Goal: Task Accomplishment & Management: Manage account settings

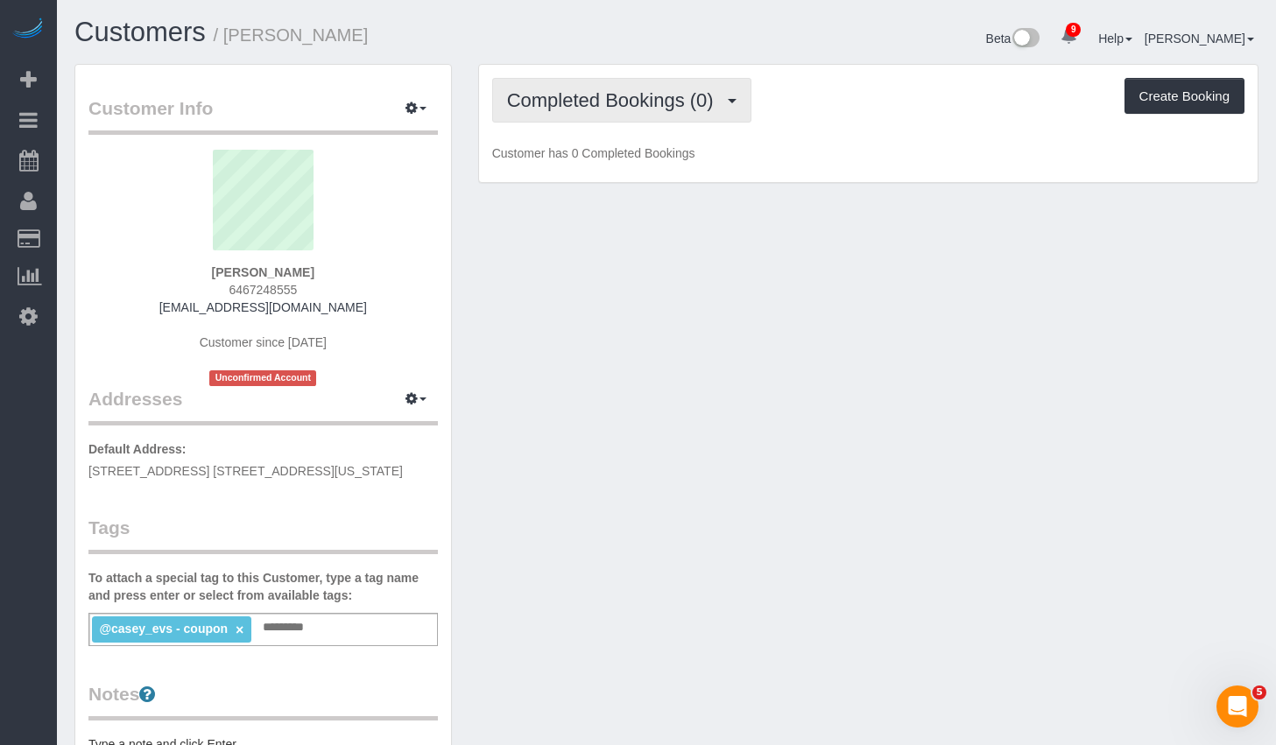
click at [640, 99] on span "Completed Bookings (0)" at bounding box center [614, 100] width 215 height 22
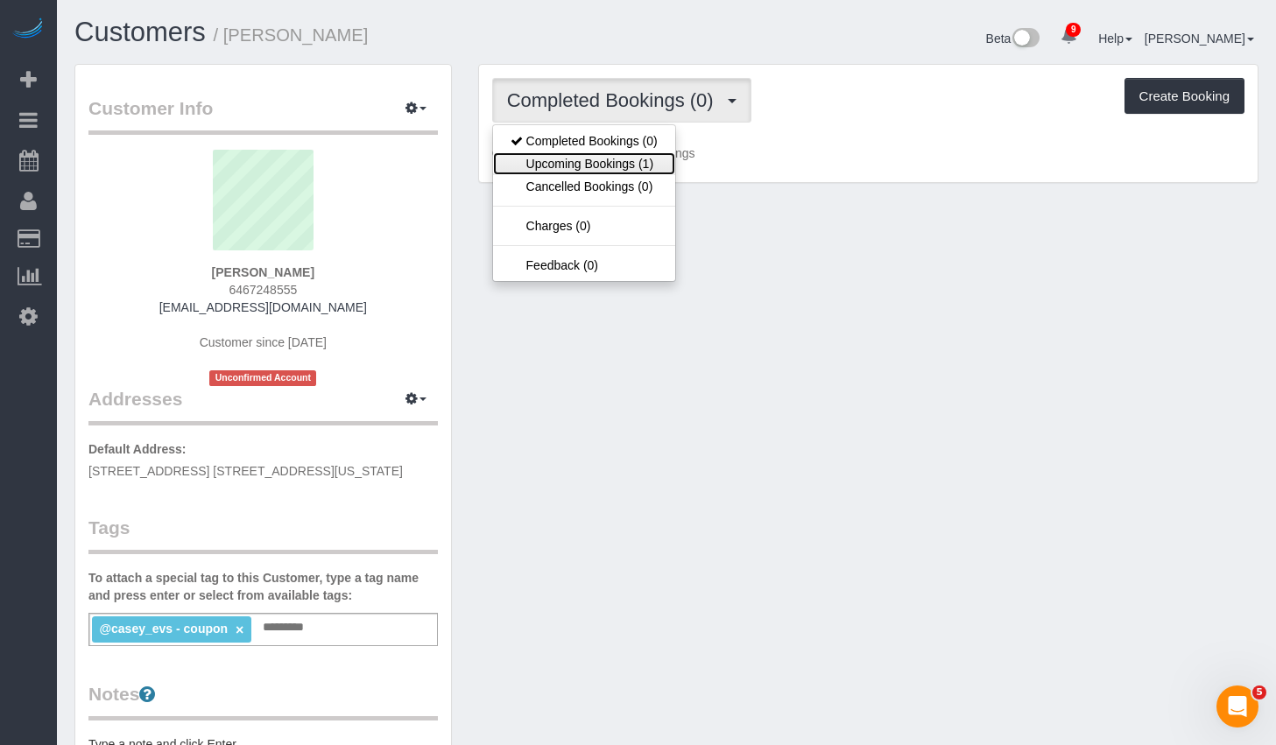
click at [610, 163] on link "Upcoming Bookings (1)" at bounding box center [584, 163] width 182 height 23
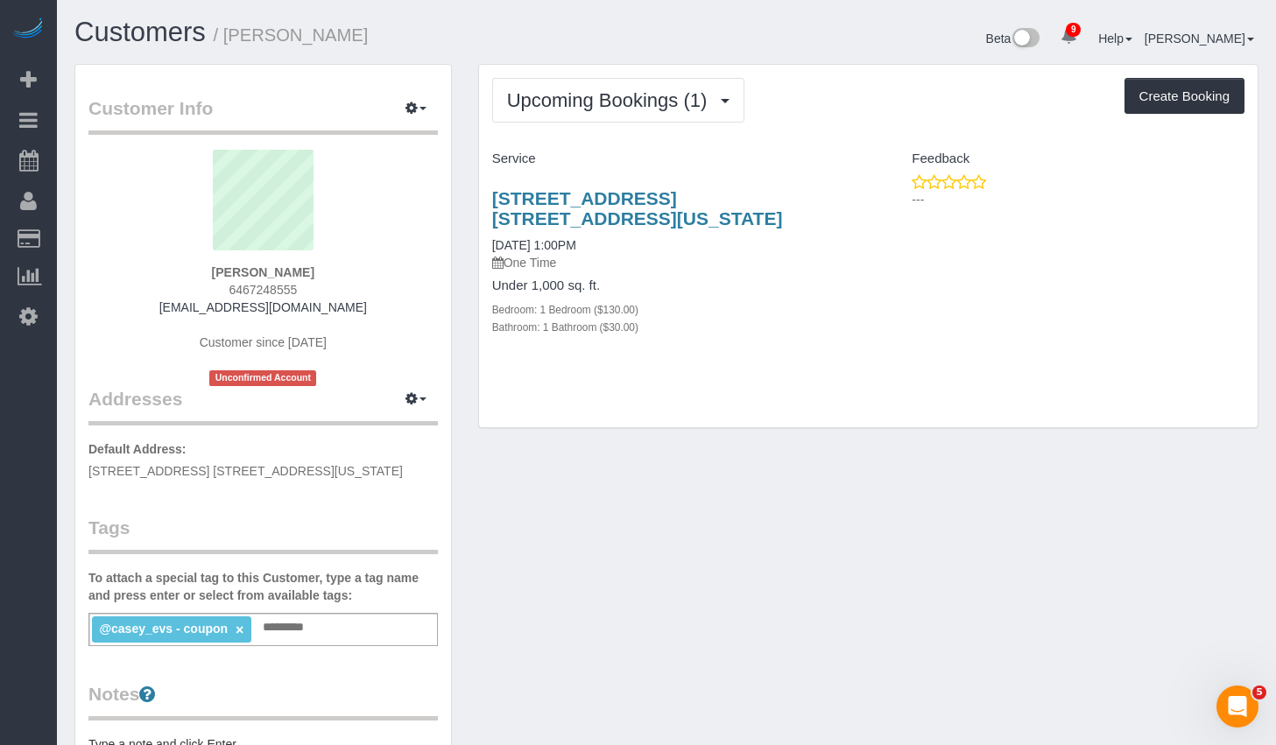
copy span "533 West 49th Street, Apt. 3FE, New York, NY 10019"
drag, startPoint x: 388, startPoint y: 475, endPoint x: 90, endPoint y: 471, distance: 297.8
click at [90, 471] on p "Default Address: 533 West 49th Street, Apt. 3FE, New York, NY 10019" at bounding box center [262, 459] width 349 height 39
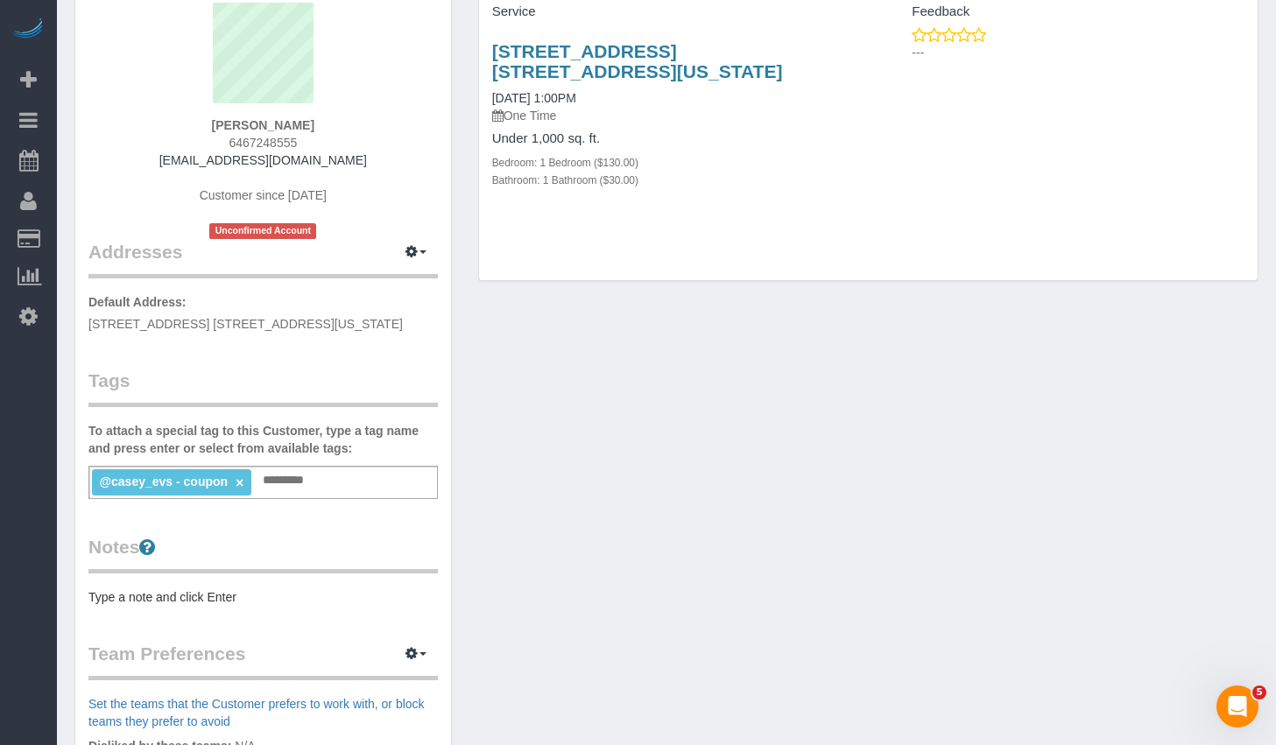
scroll to position [217, 0]
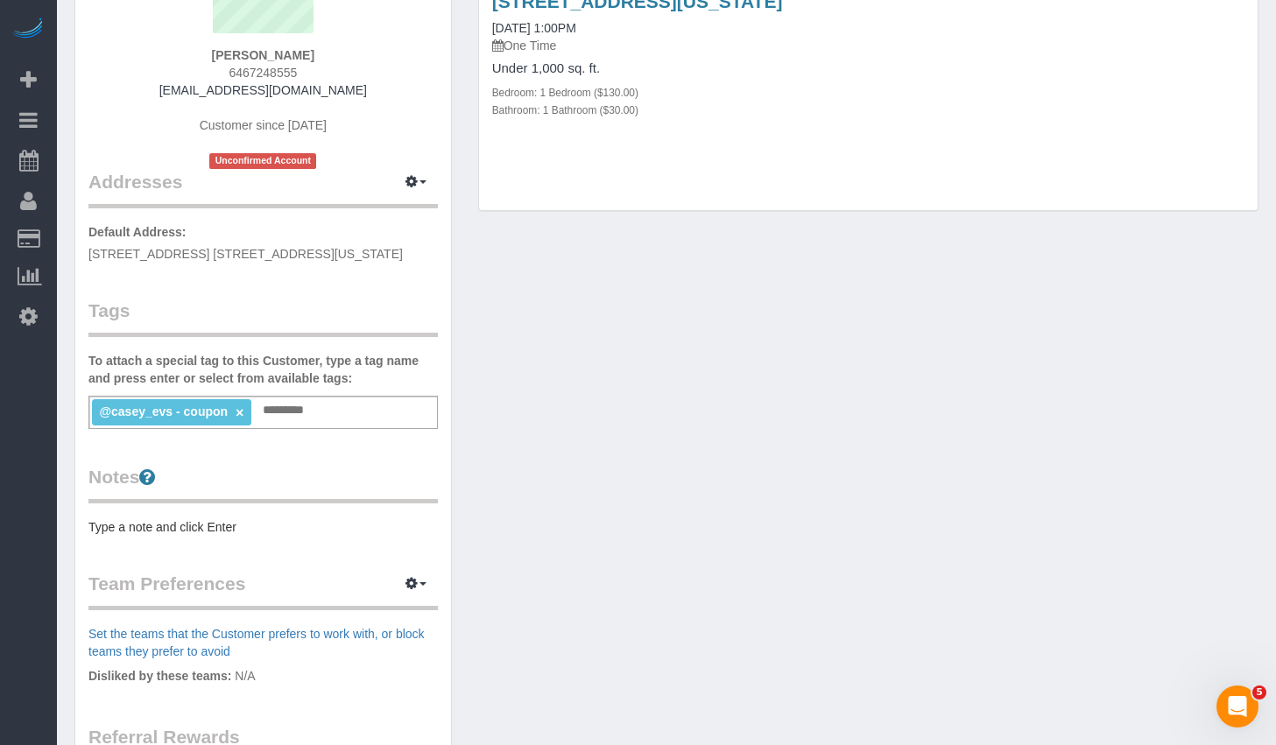
click at [219, 542] on div "Customer Info Edit Contact Info Send Message Email Preferences Special Sales Ta…" at bounding box center [263, 427] width 376 height 1158
click at [224, 530] on pre "Type a note and click Enter" at bounding box center [262, 527] width 349 height 18
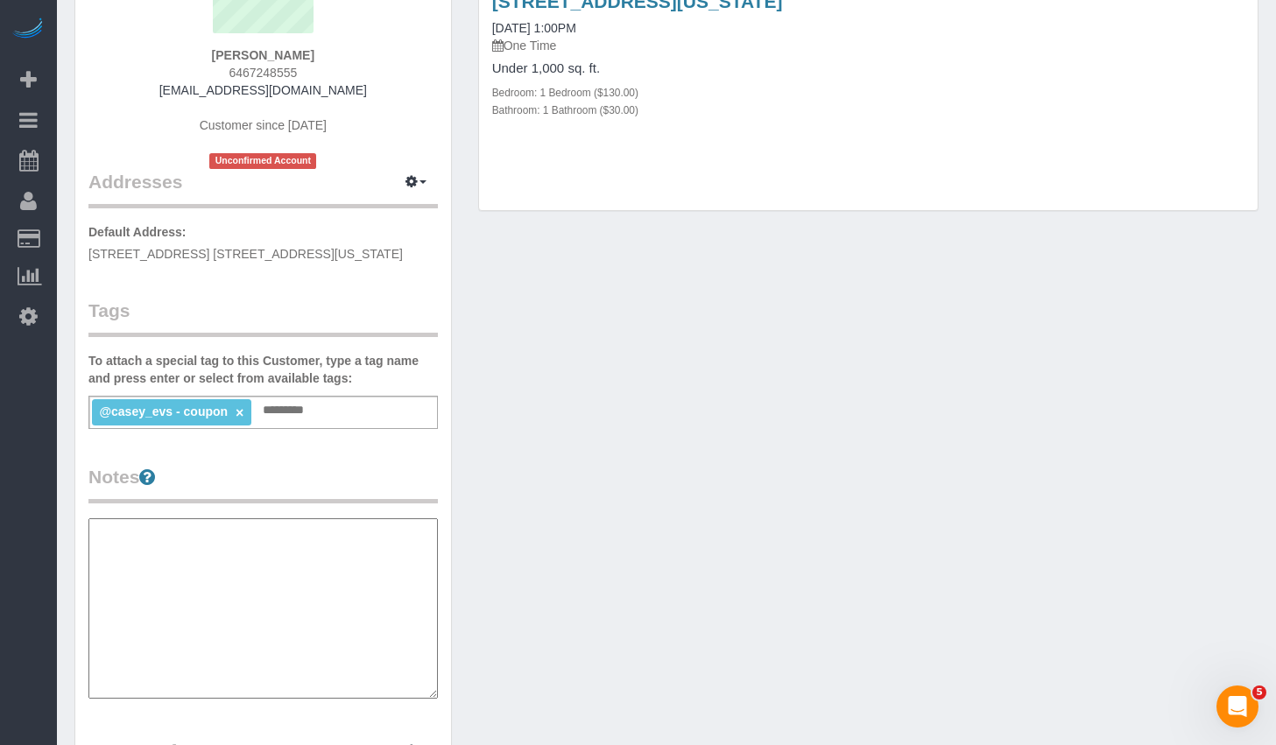
type textarea "**********"
paste textarea "**********"
type textarea "**********"
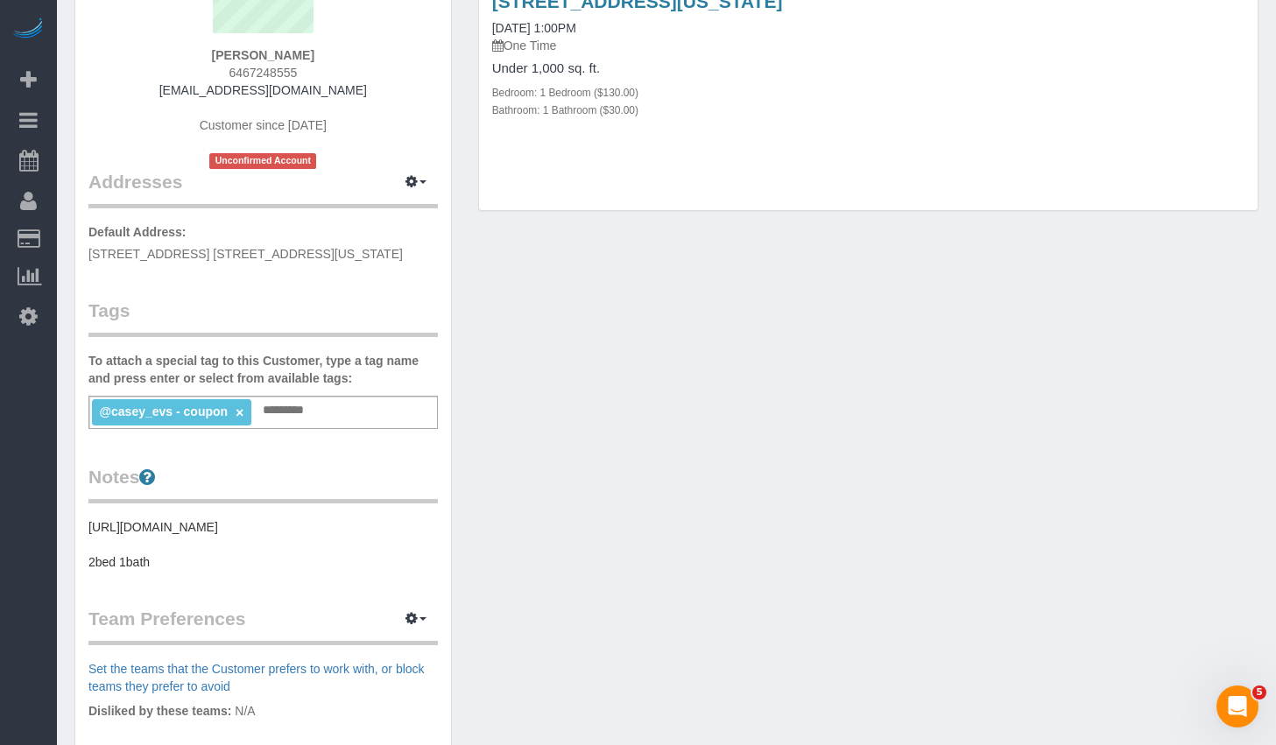
scroll to position [82, 0]
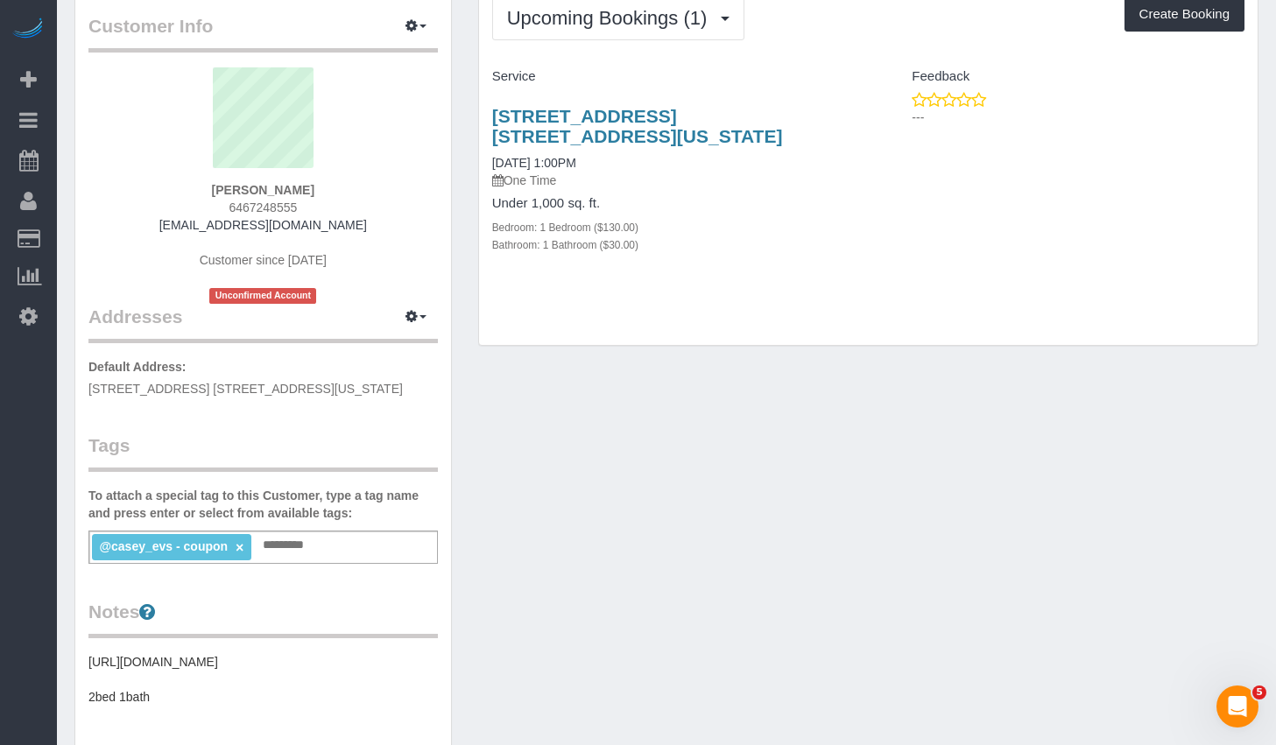
click at [291, 532] on div "@casey_evs - coupon × Add a tag" at bounding box center [262, 547] width 349 height 33
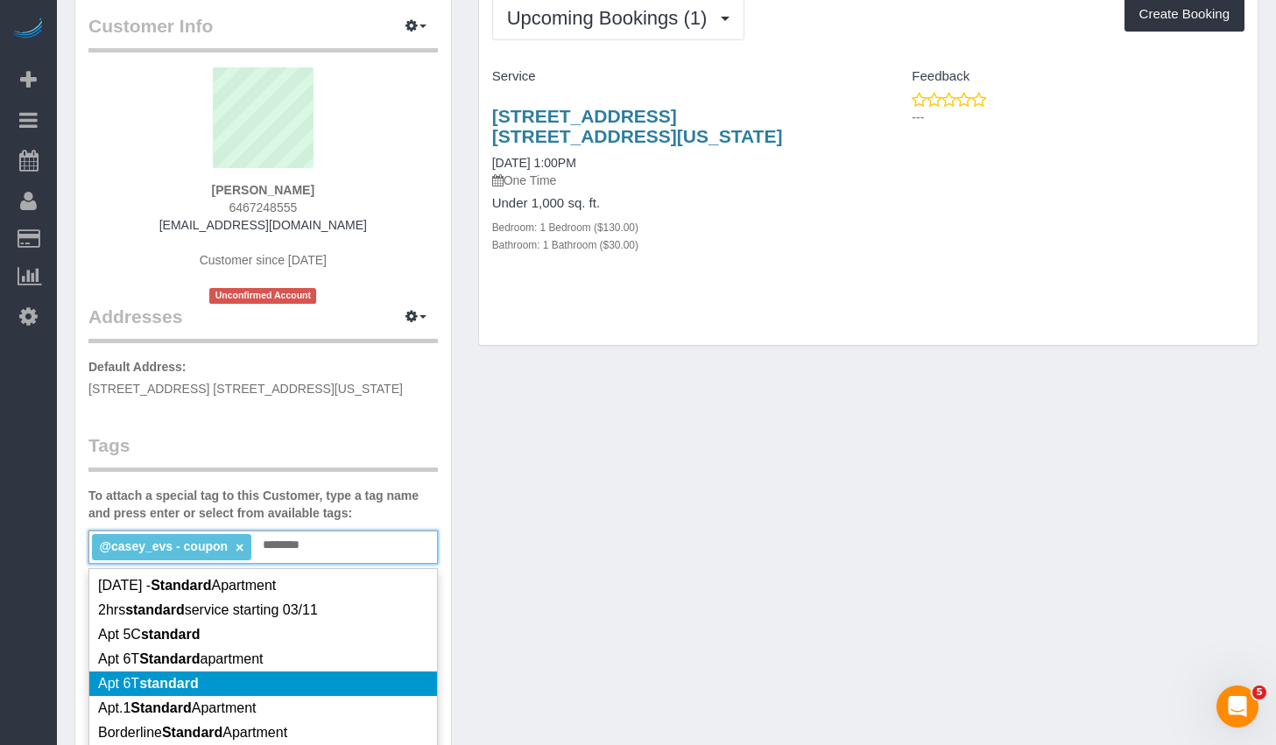
scroll to position [85, 0]
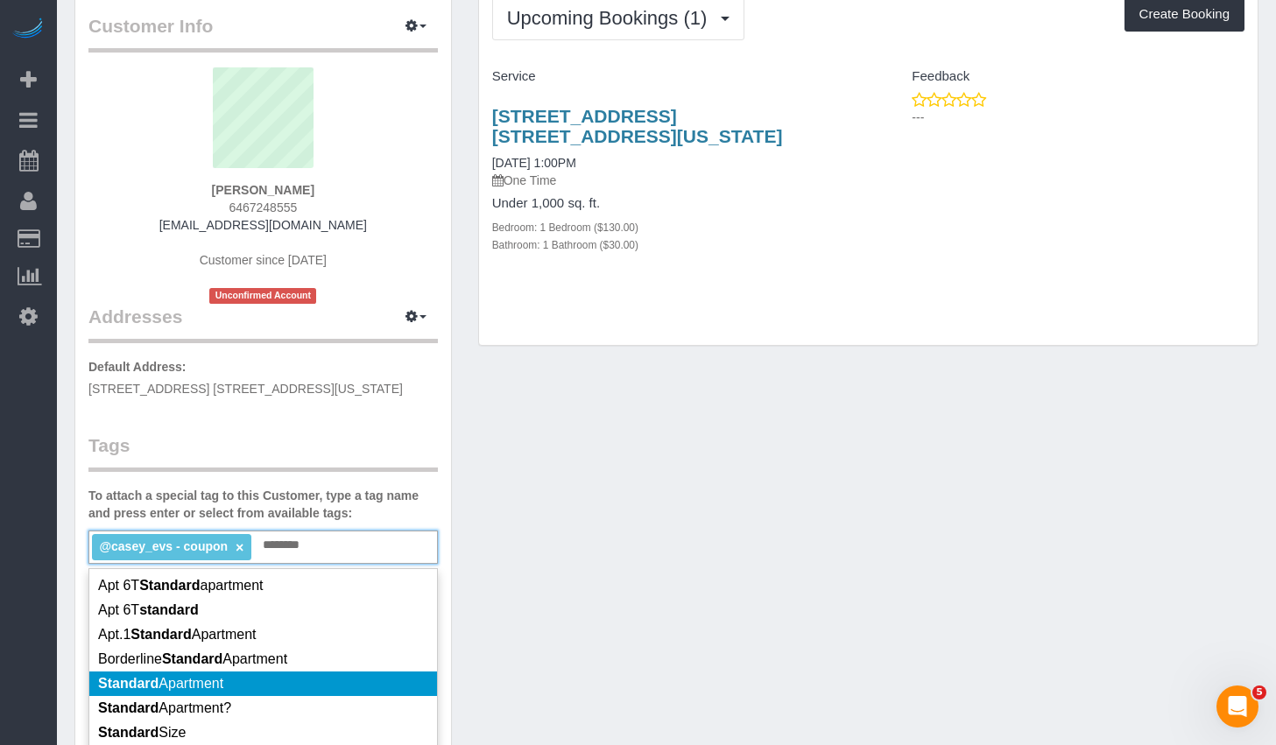
type input "********"
click at [236, 681] on li "Standard Apartment" at bounding box center [263, 684] width 348 height 25
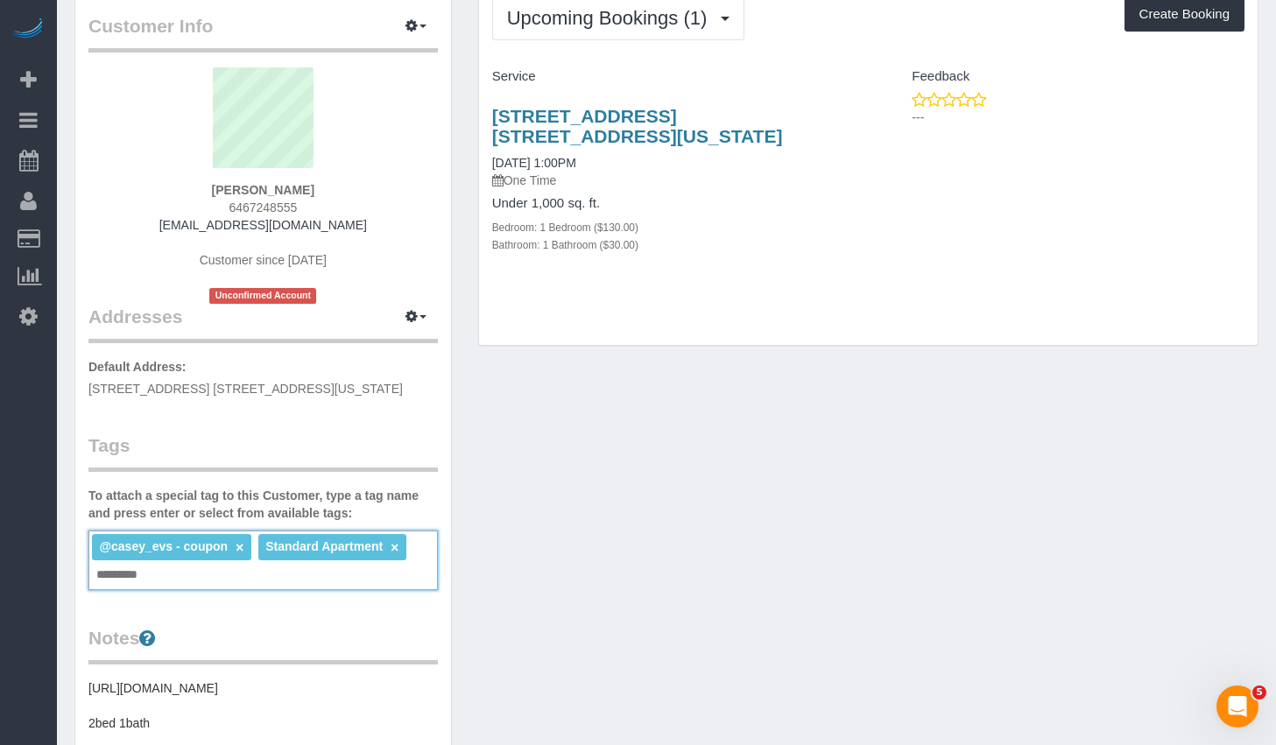
click at [700, 526] on div "Customer Info Edit Contact Info Send Message Email Preferences Special Sales Ta…" at bounding box center [666, 601] width 1210 height 1238
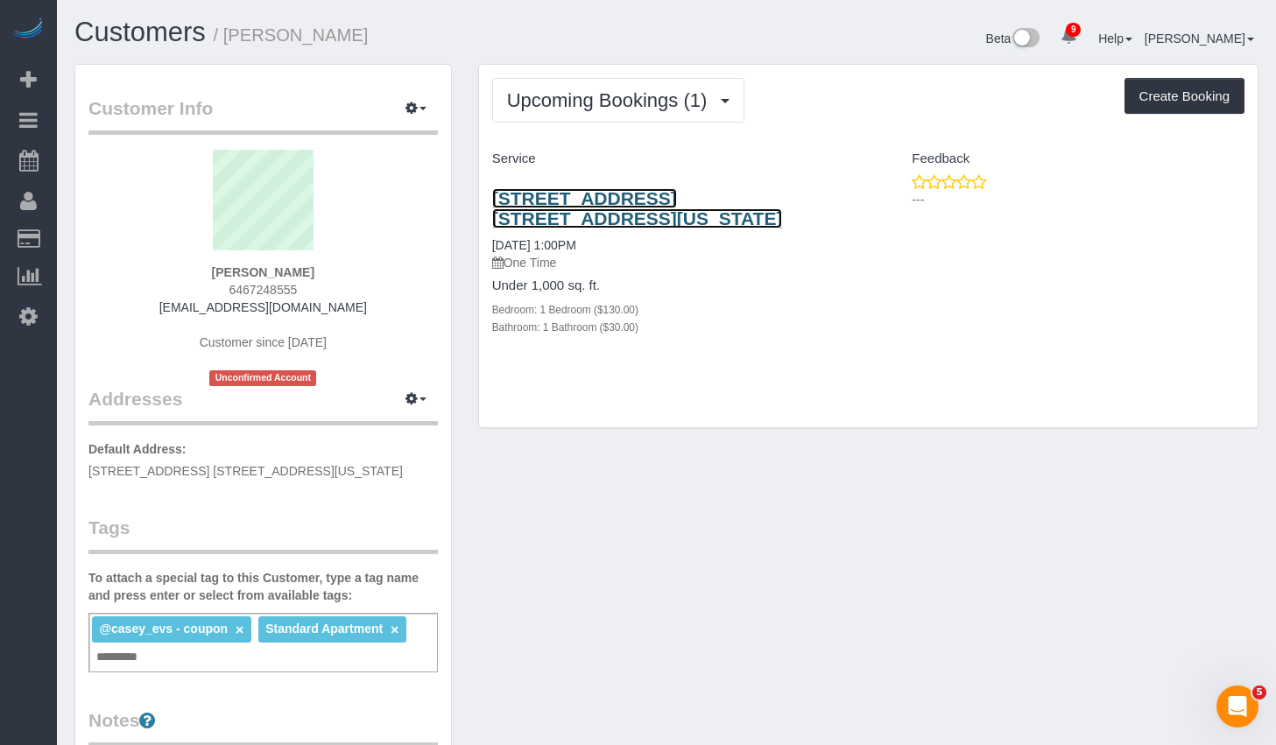
click at [689, 201] on link "533 West 49th Street, Apt. 3fe, New York, NY 10019" at bounding box center [637, 208] width 291 height 40
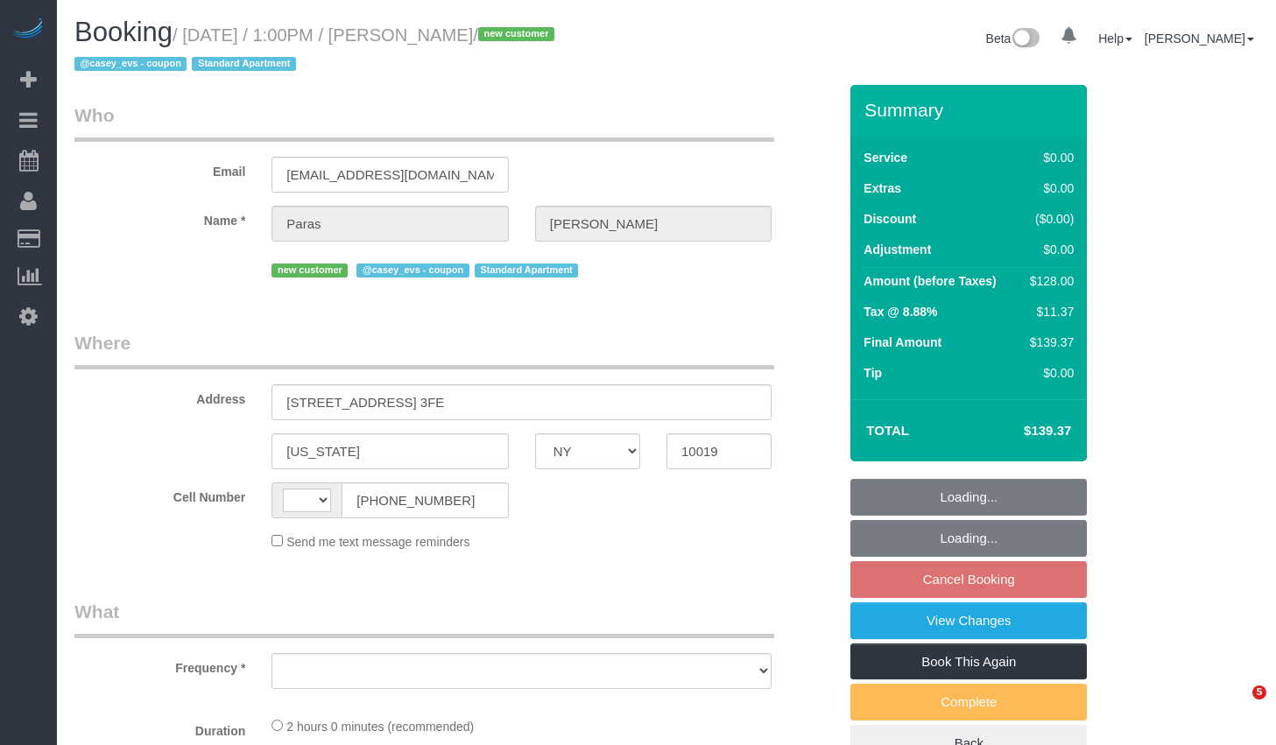
select select "NY"
select select "string:[GEOGRAPHIC_DATA]"
select select "1"
select select "object:806"
select select "number:59"
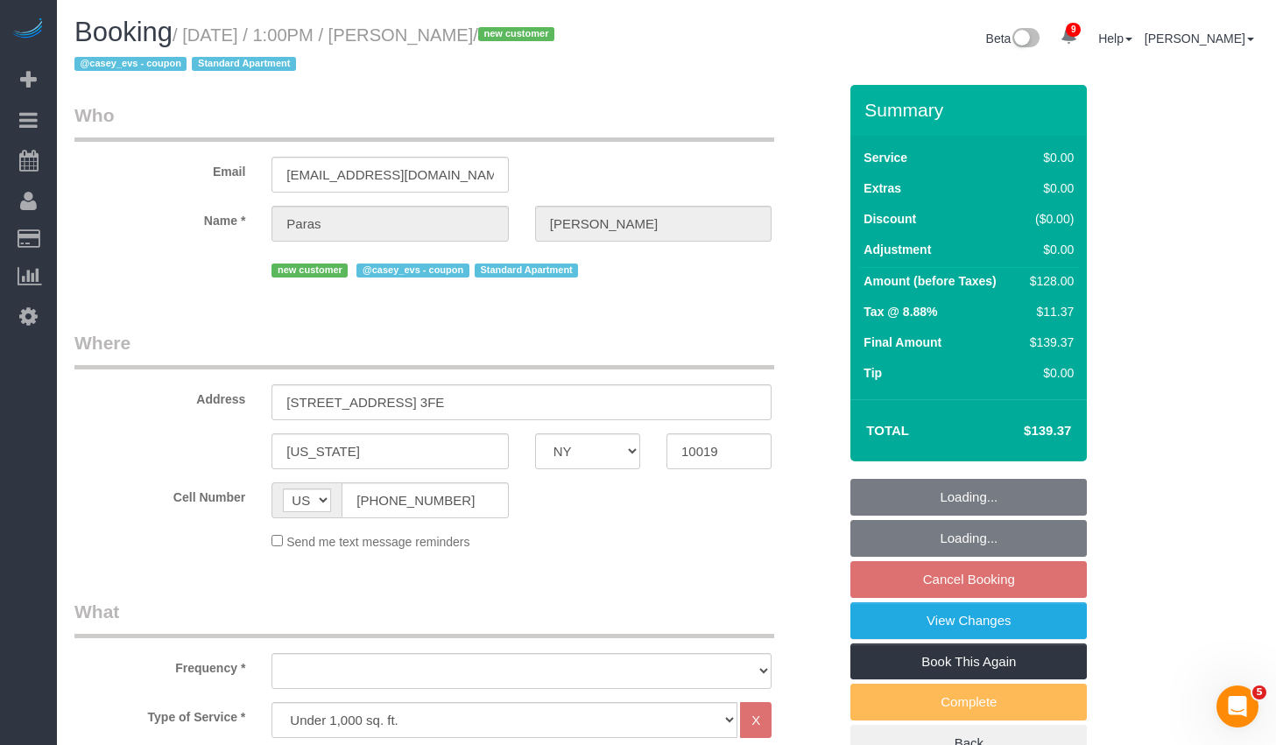
select select "number:78"
select select "number:15"
select select "number:5"
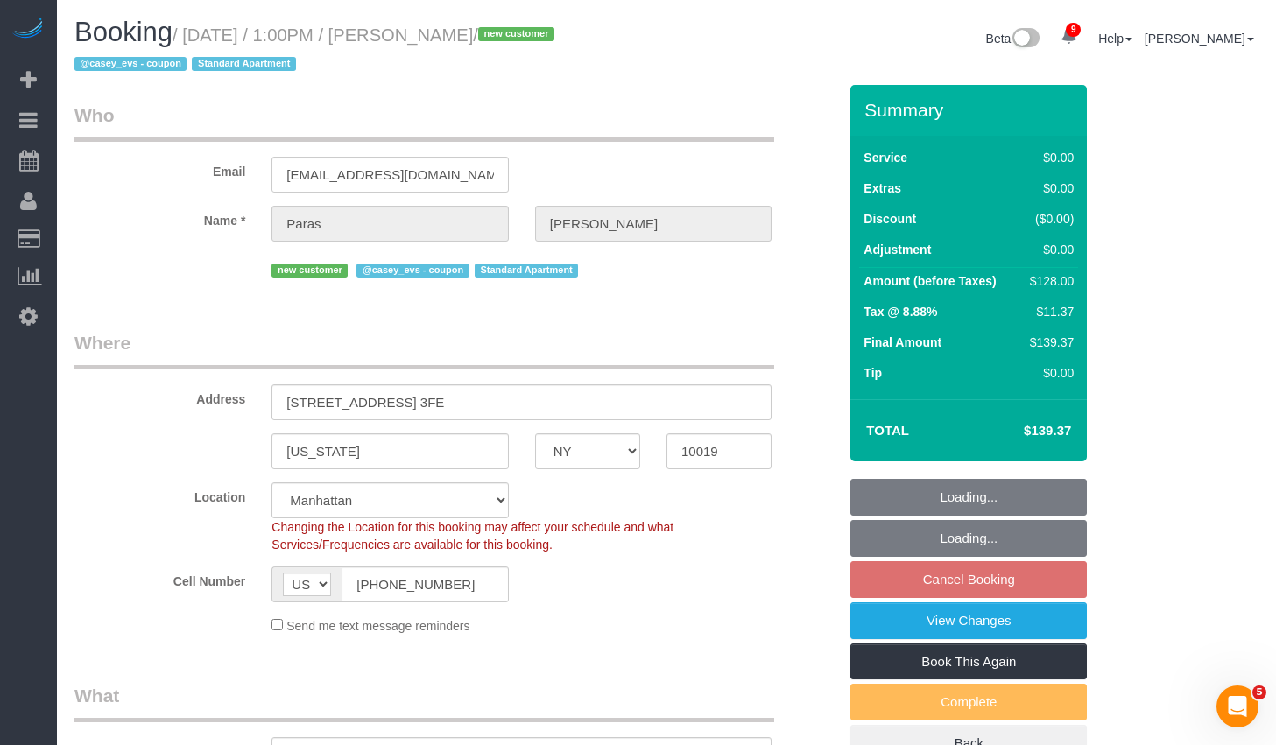
select select "object:962"
select select "string:stripe-pm_1S2bPS4VGloSiKo7w4JyxUZH"
select select "spot5"
select select "1"
